Goal: Find specific page/section: Find specific page/section

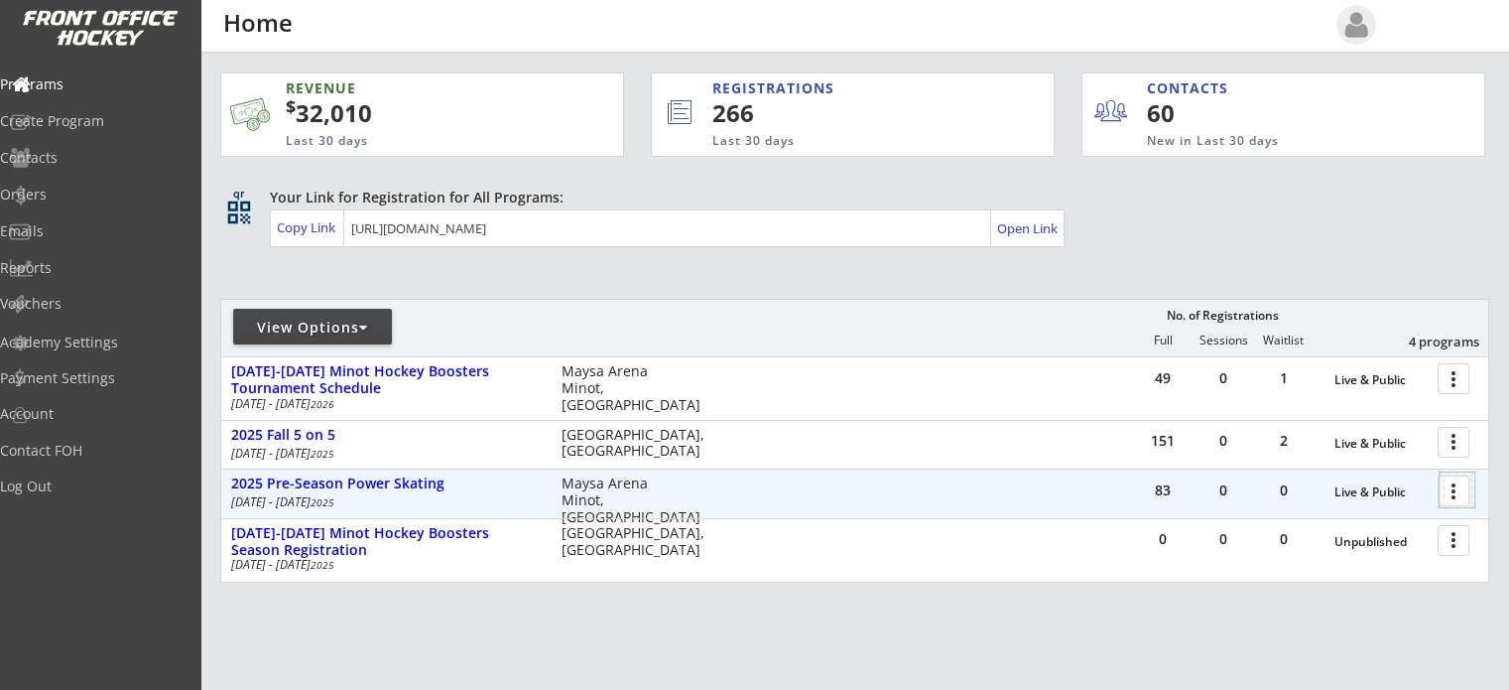
click at [1458, 485] on div at bounding box center [1457, 489] width 35 height 35
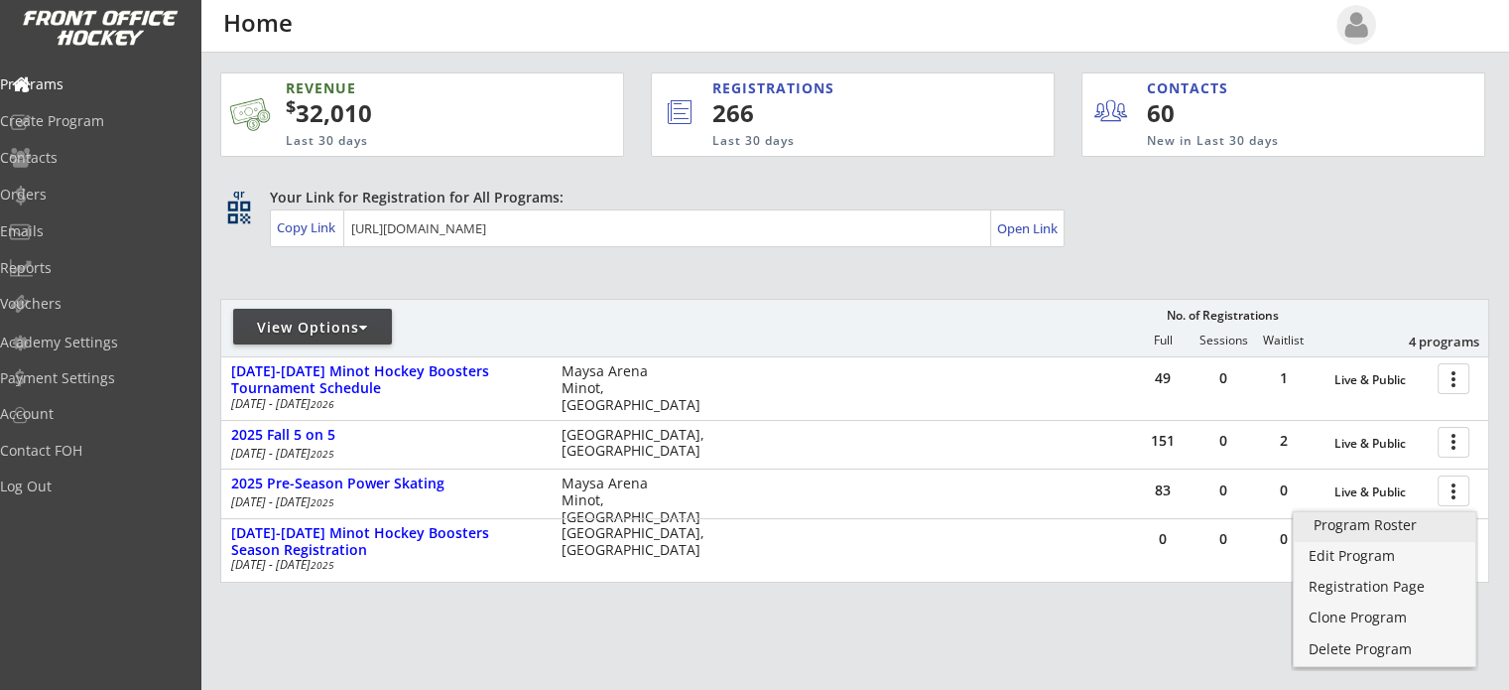
click at [1402, 525] on div "Program Roster" at bounding box center [1385, 525] width 142 height 14
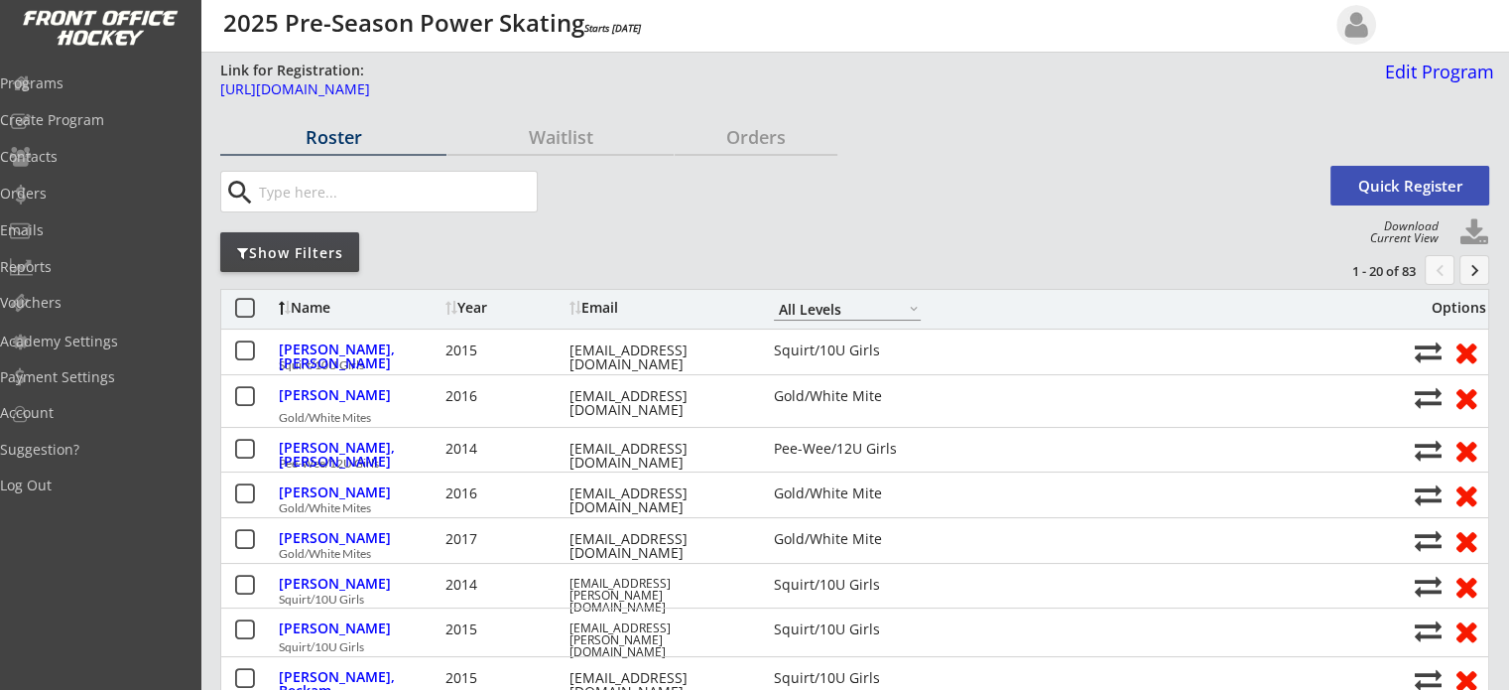
click at [806, 316] on select "Gold/White Mite Squirt/10U Girls Pee-Wee/12U Girls All Levels" at bounding box center [847, 309] width 147 height 23
click at [774, 298] on select "Gold/White Mite Squirt/10U Girls Pee-Wee/12U Girls All Levels" at bounding box center [847, 309] width 147 height 23
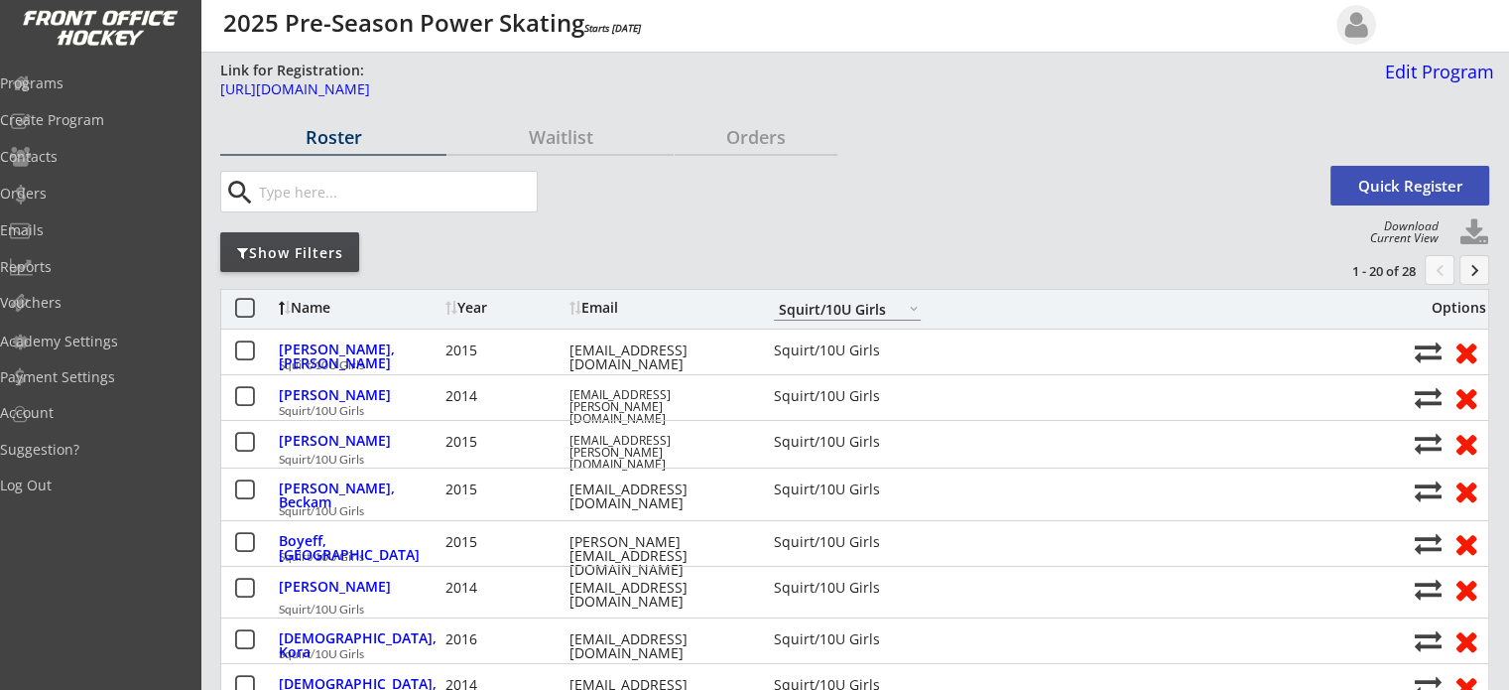
click at [808, 311] on select "Gold/White Mite Squirt/10U Girls Pee-Wee/12U Girls All Levels" at bounding box center [847, 309] width 147 height 23
select select ""All Levels""
click at [774, 298] on select "Gold/White Mite Squirt/10U Girls Pee-Wee/12U Girls All Levels" at bounding box center [847, 309] width 147 height 23
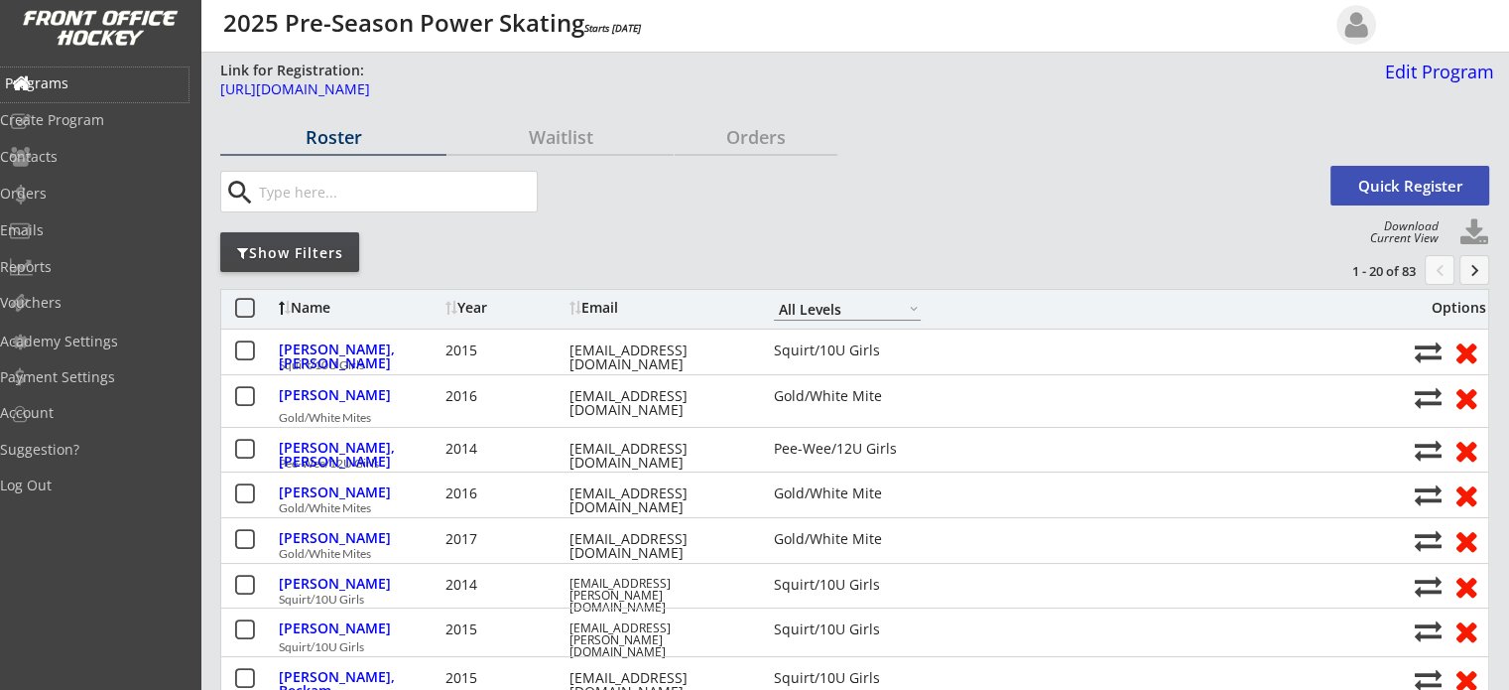
click at [127, 73] on div "Programs" at bounding box center [94, 84] width 189 height 35
